Goal: Check status: Check status

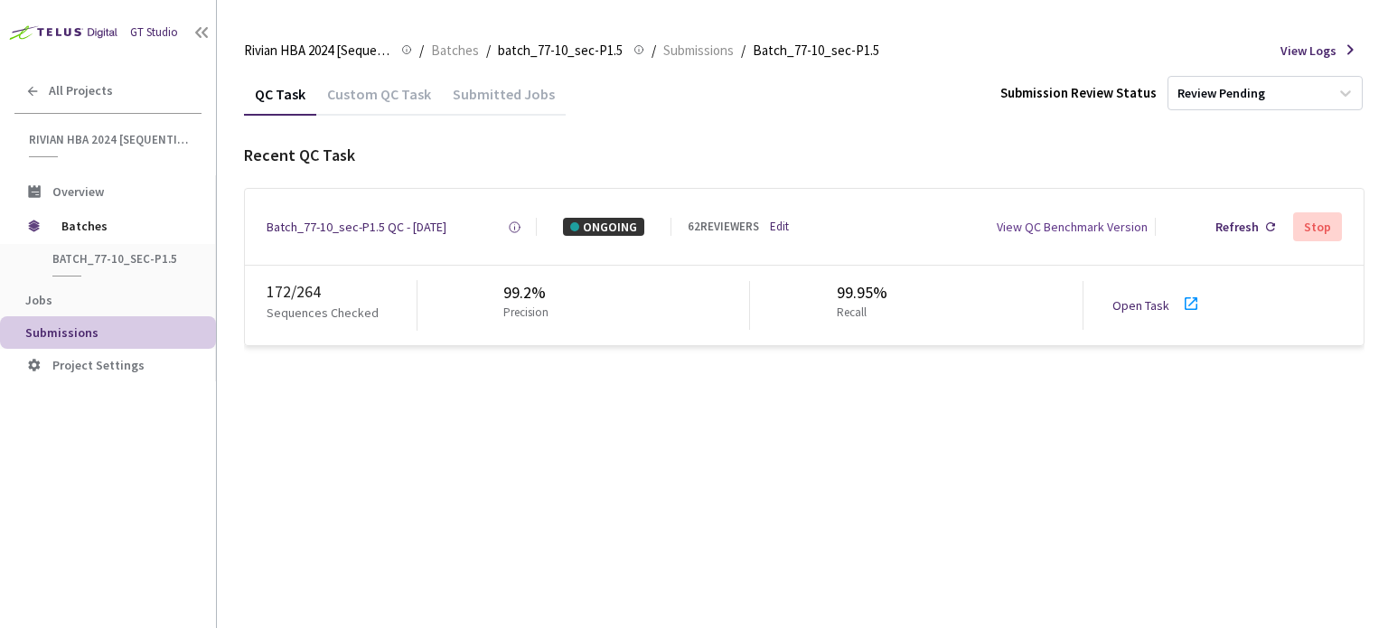
click at [1181, 308] on icon at bounding box center [1192, 304] width 22 height 22
click at [353, 224] on div "Batch_77-10_sec-P1.5 QC - [DATE]" at bounding box center [357, 227] width 180 height 18
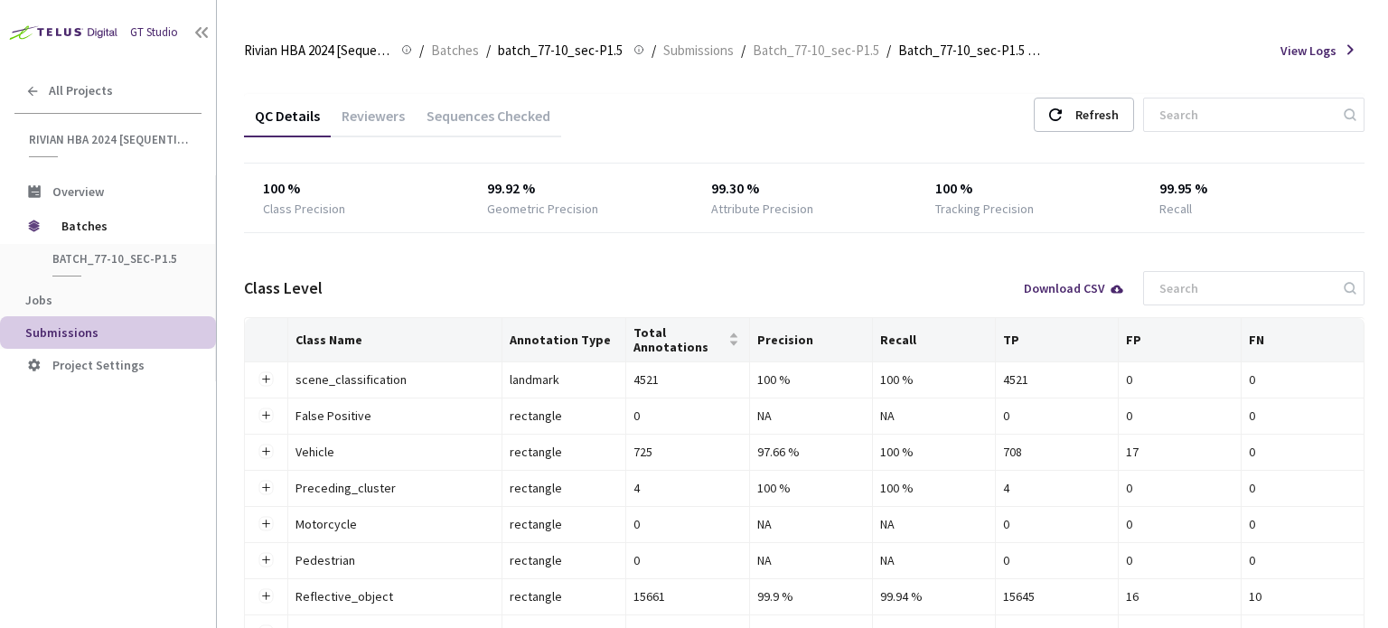
click at [354, 116] on div "Reviewers" at bounding box center [373, 122] width 85 height 31
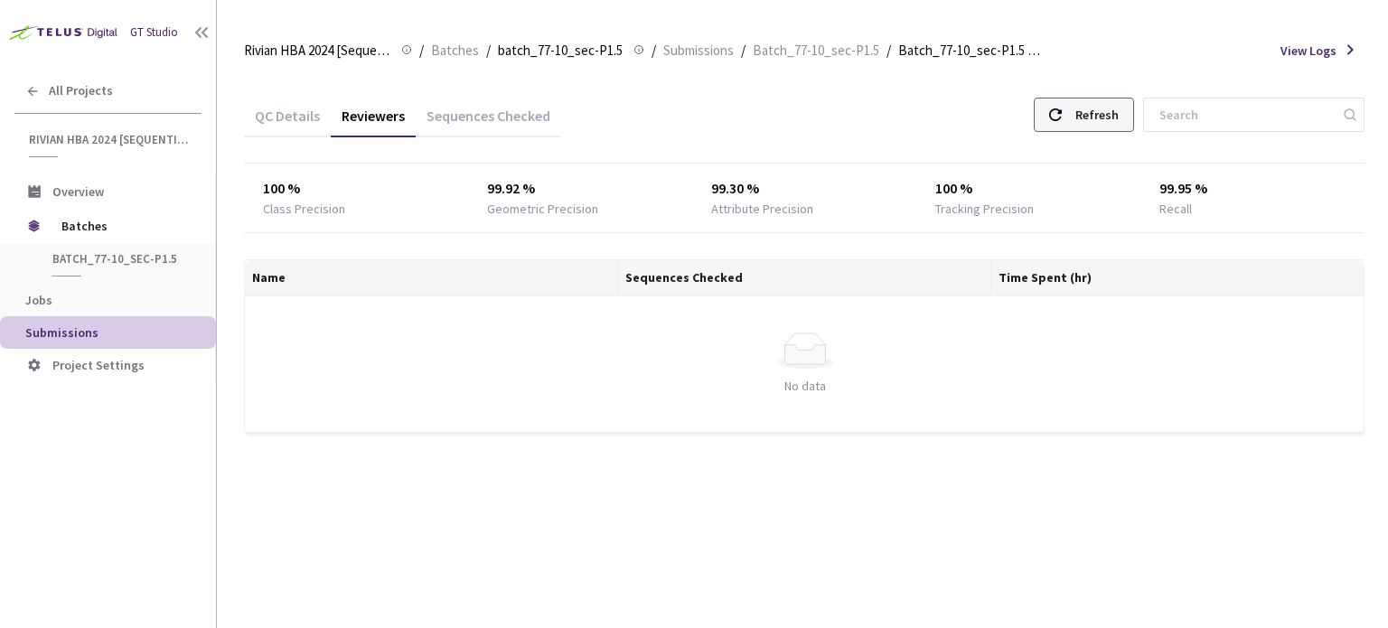
click at [1119, 120] on div "Refresh" at bounding box center [1097, 115] width 43 height 33
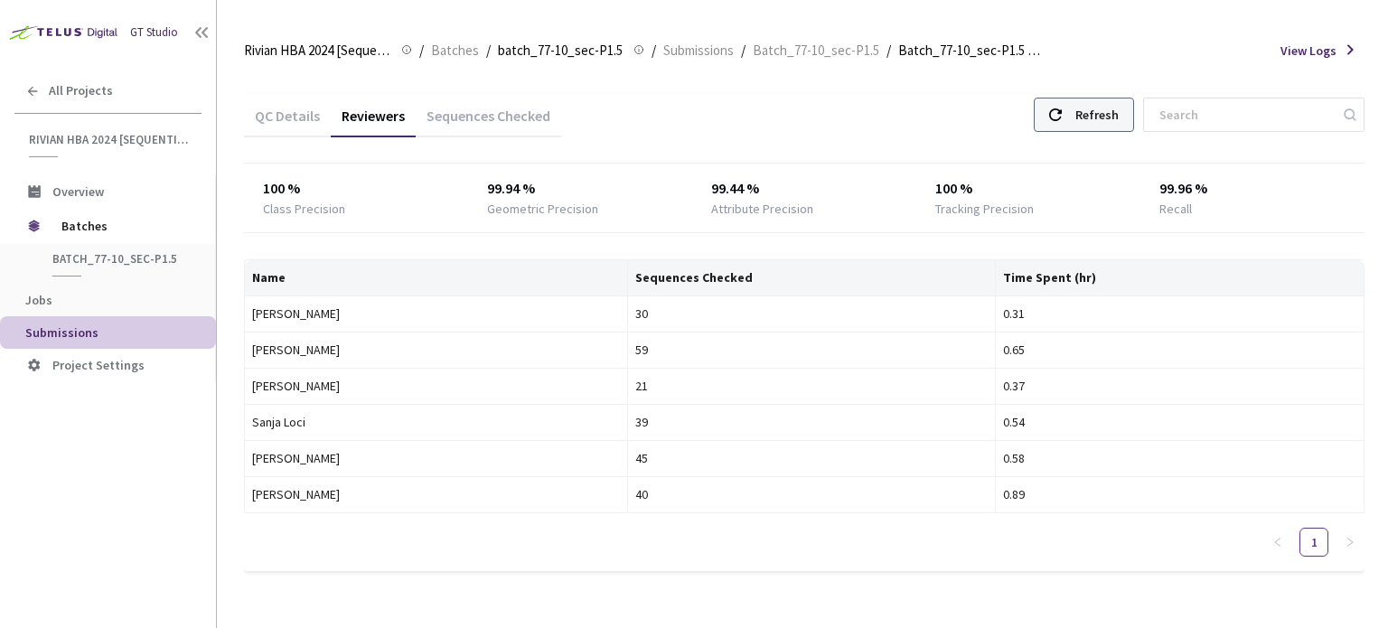
click at [1096, 109] on div "Refresh" at bounding box center [1084, 115] width 100 height 34
click at [1104, 104] on div "Refresh" at bounding box center [1097, 115] width 43 height 33
click at [1119, 113] on div "Refresh" at bounding box center [1097, 115] width 43 height 33
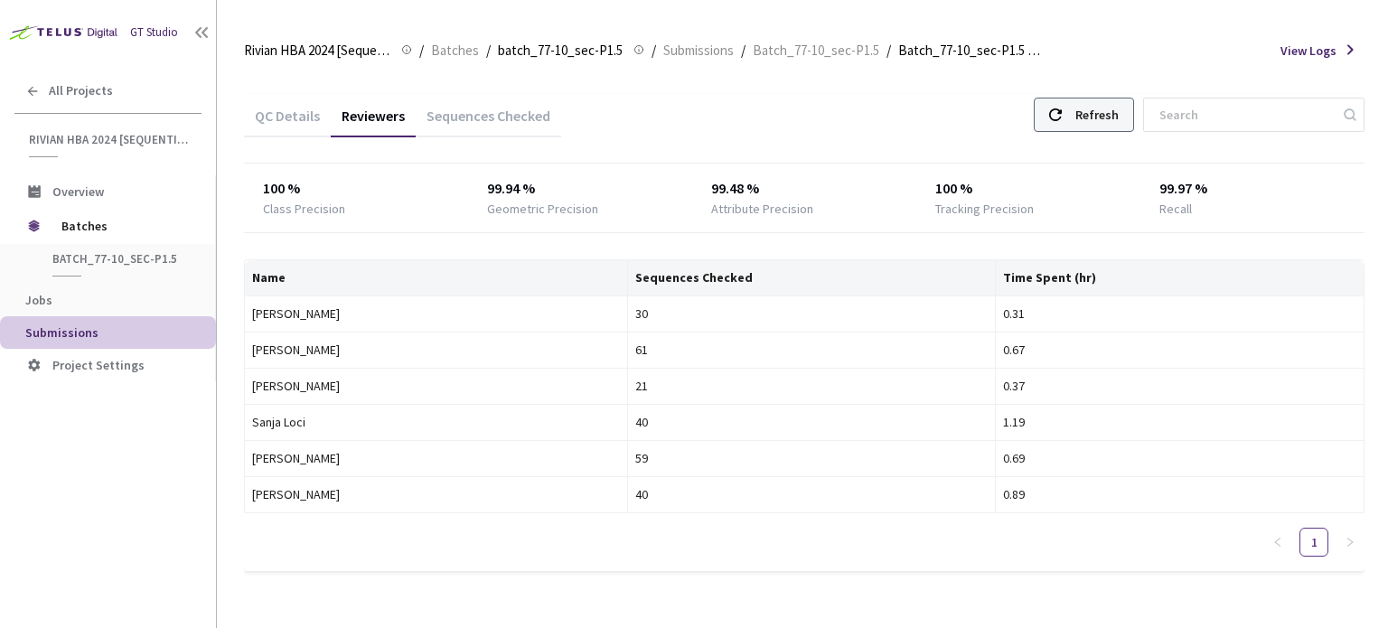
click at [1119, 113] on div "Refresh" at bounding box center [1097, 115] width 43 height 33
